Goal: Information Seeking & Learning: Check status

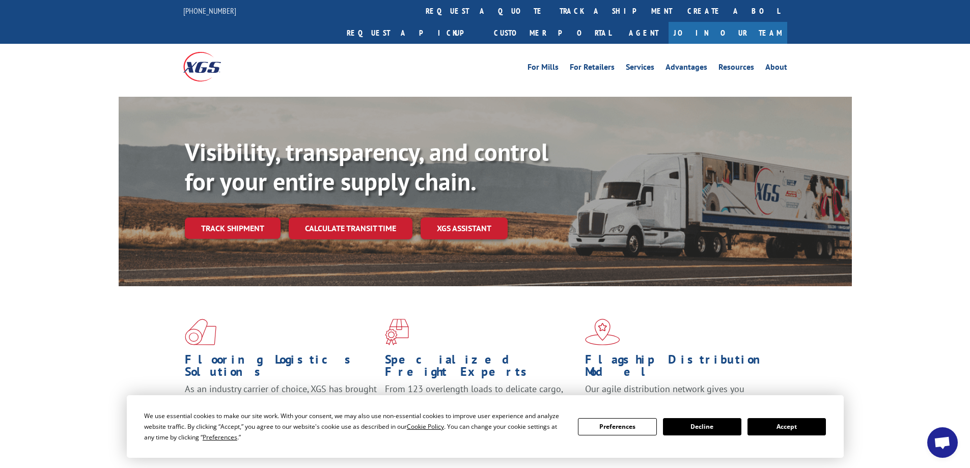
click at [799, 430] on button "Accept" at bounding box center [786, 426] width 78 height 17
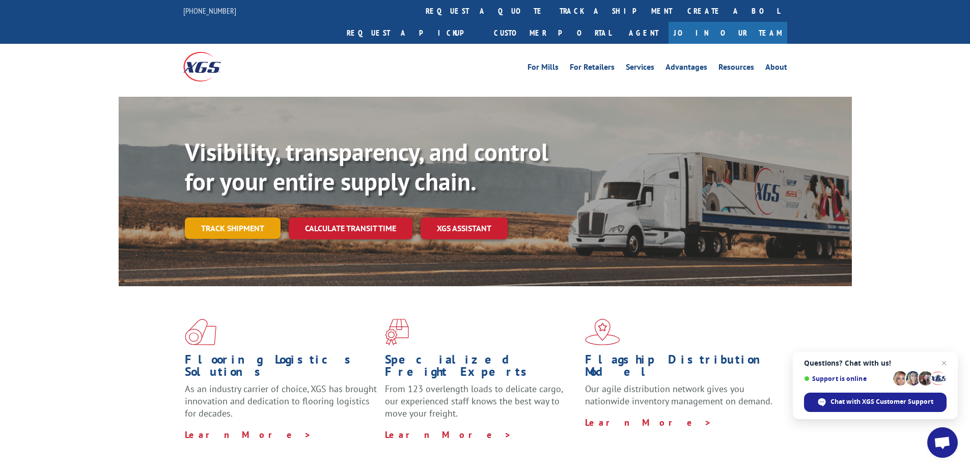
click at [226, 217] on link "Track shipment" at bounding box center [233, 227] width 96 height 21
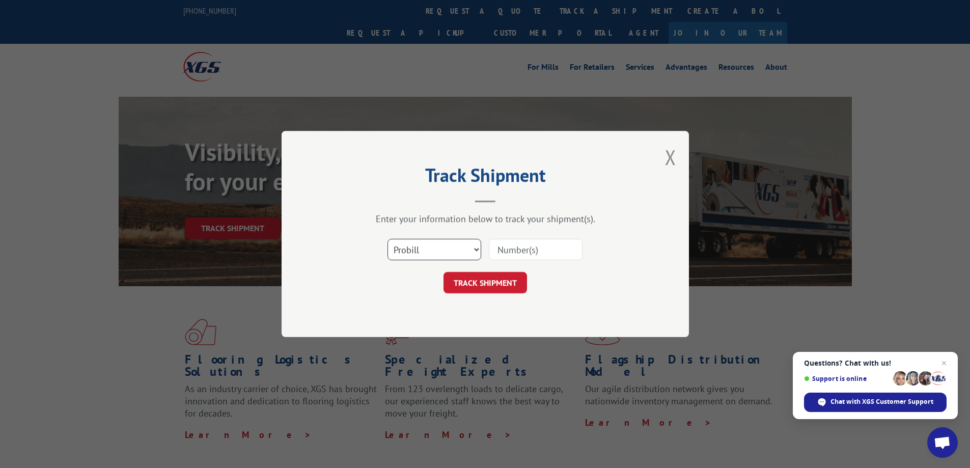
click at [400, 248] on select "Select category... Probill BOL PO" at bounding box center [434, 249] width 94 height 21
select select "bol"
click at [387, 239] on select "Select category... Probill BOL PO" at bounding box center [434, 249] width 94 height 21
click at [508, 249] on input at bounding box center [536, 249] width 94 height 21
paste input "5148076"
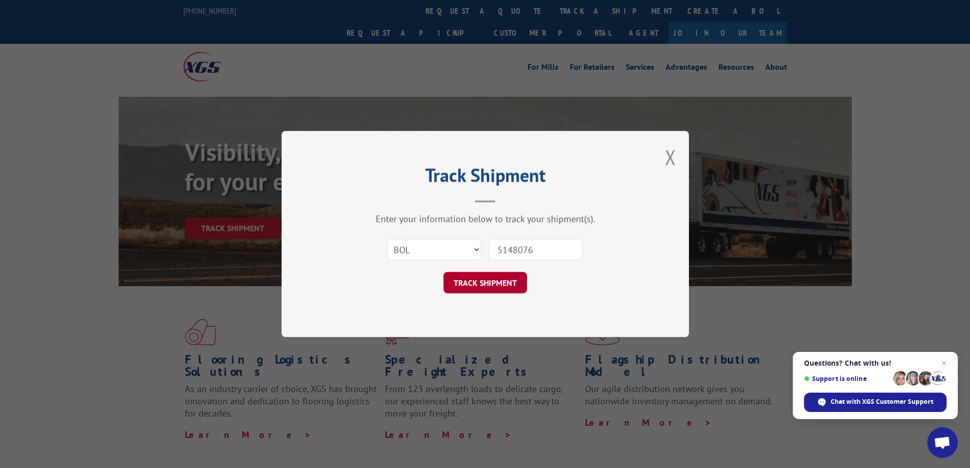
type input "5148076"
click at [478, 281] on button "TRACK SHIPMENT" at bounding box center [484, 282] width 83 height 21
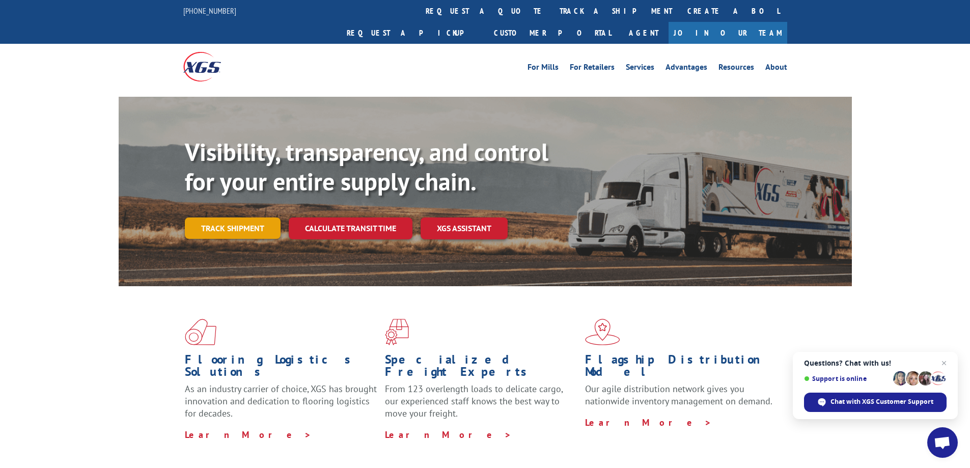
click at [237, 217] on link "Track shipment" at bounding box center [233, 227] width 96 height 21
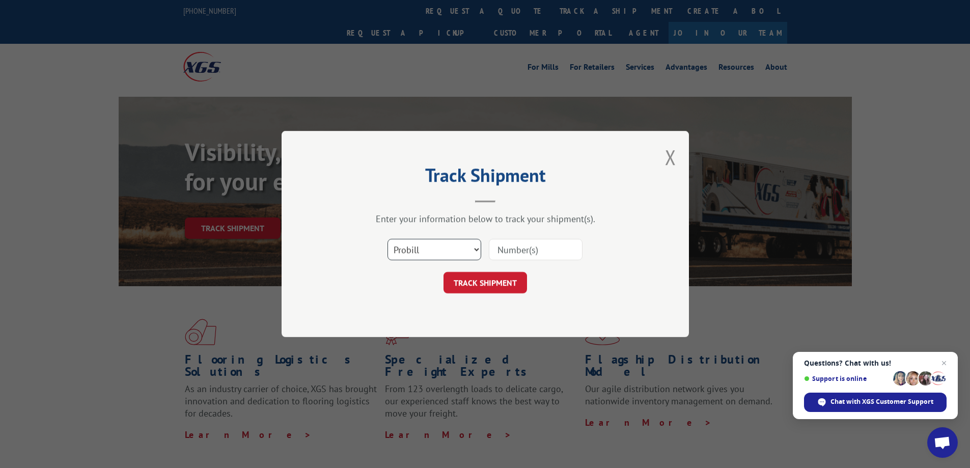
click at [406, 248] on select "Select category... Probill BOL PO" at bounding box center [434, 249] width 94 height 21
click at [511, 247] on input at bounding box center [536, 249] width 94 height 21
paste input "14367154"
type input "14367154"
click at [482, 281] on button "TRACK SHIPMENT" at bounding box center [484, 282] width 83 height 21
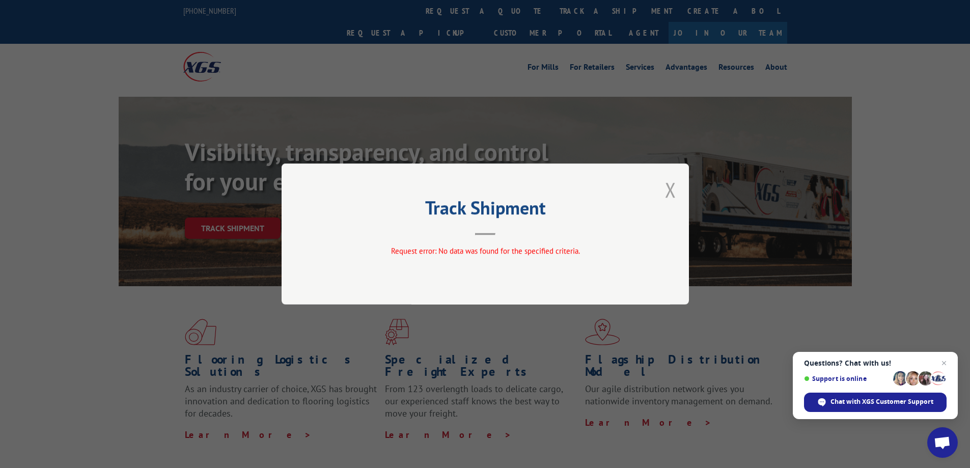
click at [668, 190] on button "Close modal" at bounding box center [670, 189] width 11 height 27
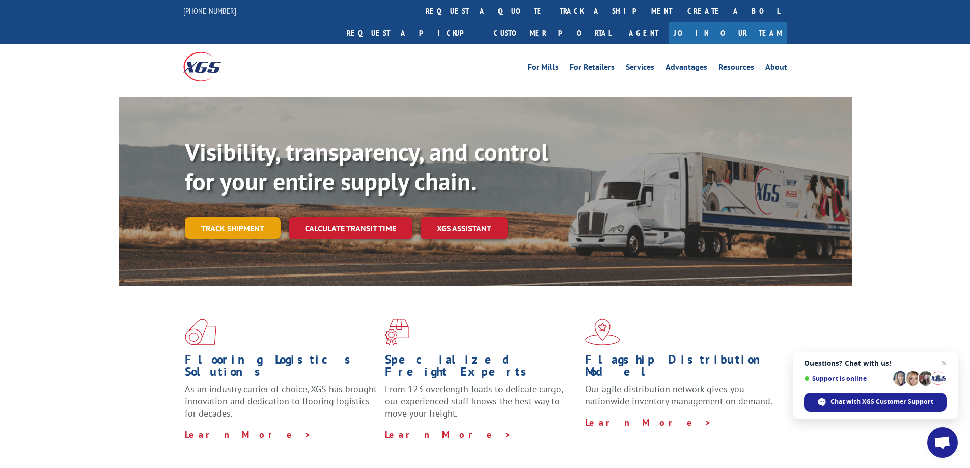
click at [213, 217] on link "Track shipment" at bounding box center [233, 227] width 96 height 21
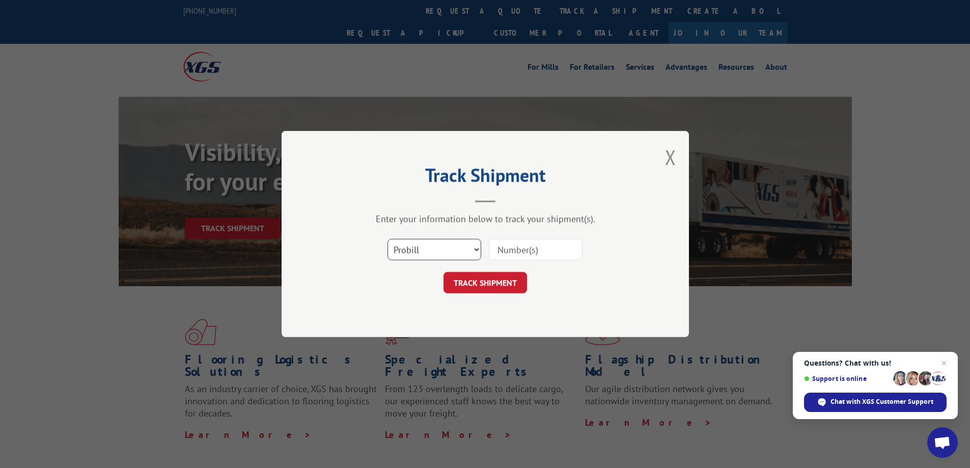
drag, startPoint x: 419, startPoint y: 245, endPoint x: 415, endPoint y: 251, distance: 7.3
click at [419, 245] on select "Select category... Probill BOL PO" at bounding box center [434, 249] width 94 height 21
select select "po"
click at [387, 239] on select "Select category... Probill BOL PO" at bounding box center [434, 249] width 94 height 21
click at [517, 248] on input at bounding box center [536, 249] width 94 height 21
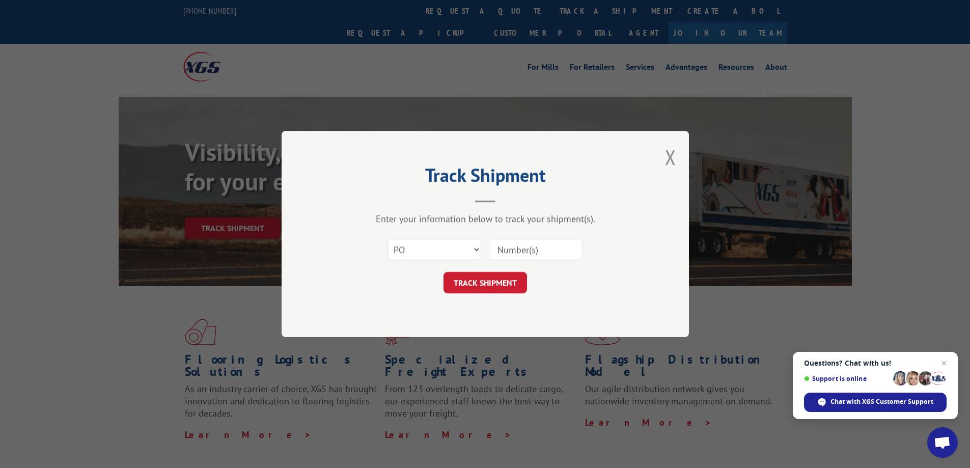
paste input "12509925"
type input "12509925"
click at [485, 280] on button "TRACK SHIPMENT" at bounding box center [484, 282] width 83 height 21
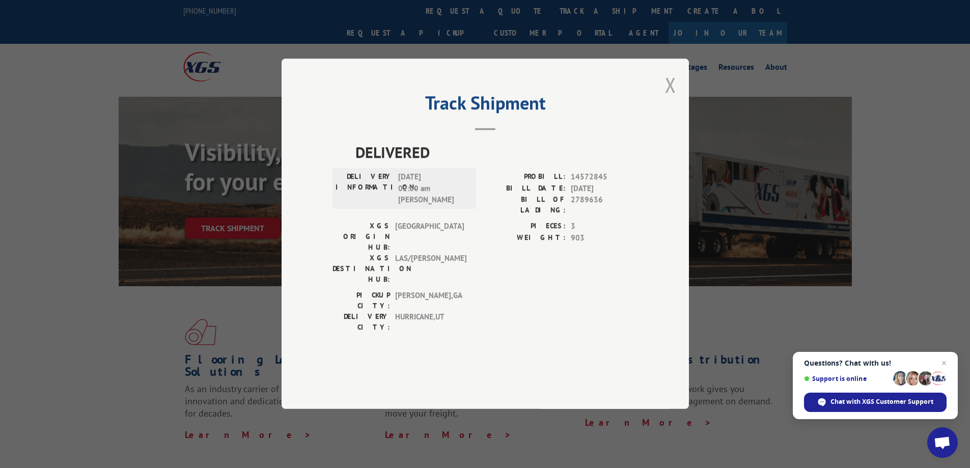
click at [671, 98] on button "Close modal" at bounding box center [670, 84] width 11 height 27
